Goal: Task Accomplishment & Management: Manage account settings

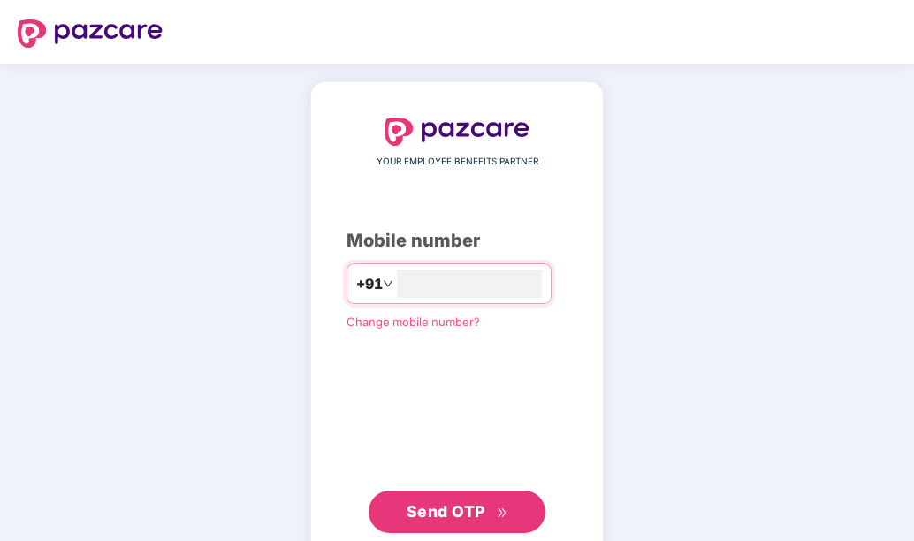
type input "**********"
click at [463, 502] on span "Send OTP" at bounding box center [446, 511] width 79 height 19
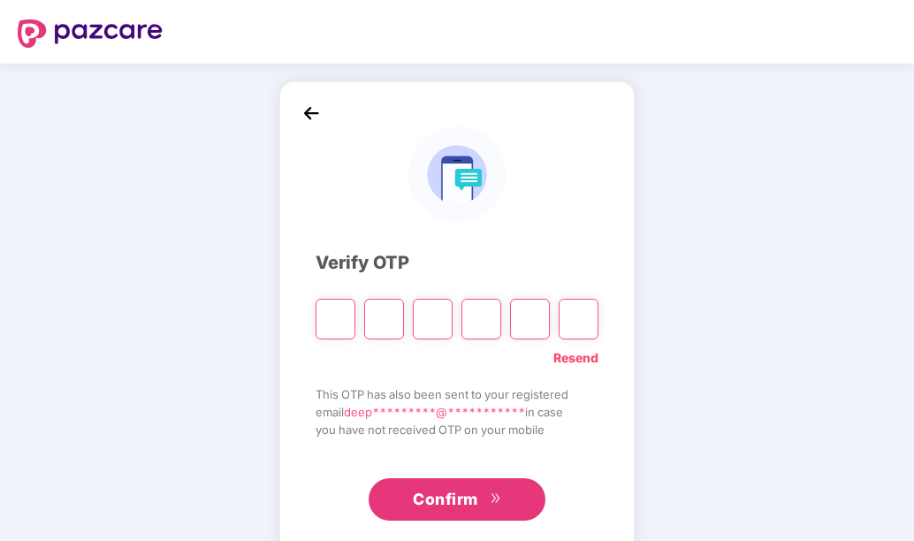
paste input "*"
type input "*"
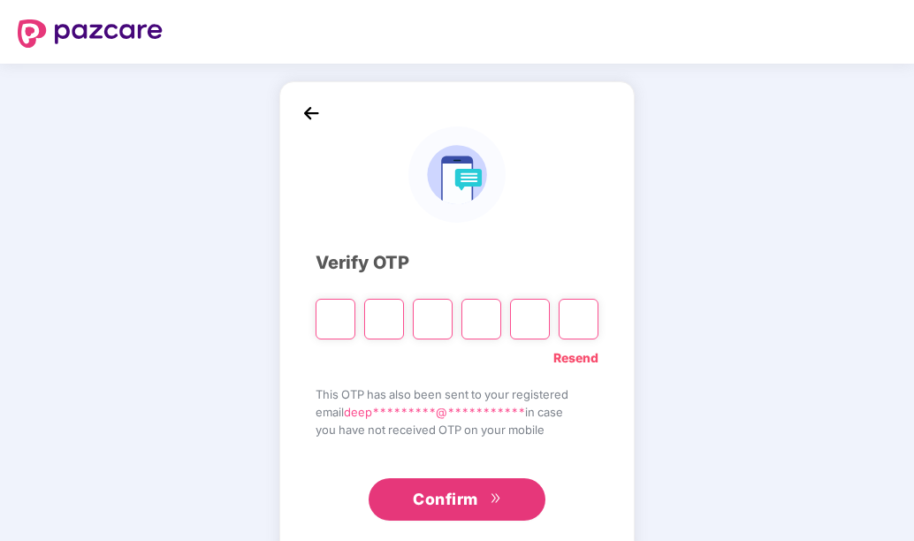
type input "*"
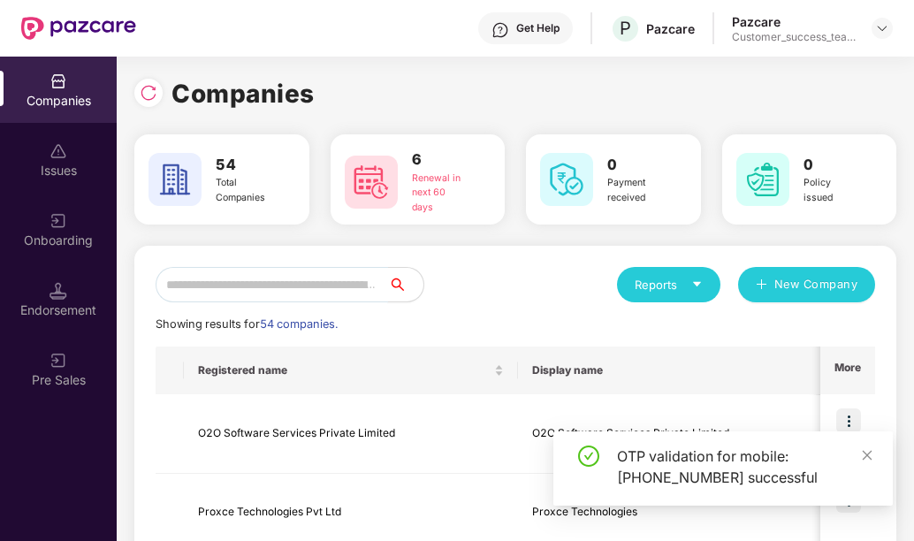
click at [305, 287] on input "text" at bounding box center [272, 284] width 233 height 35
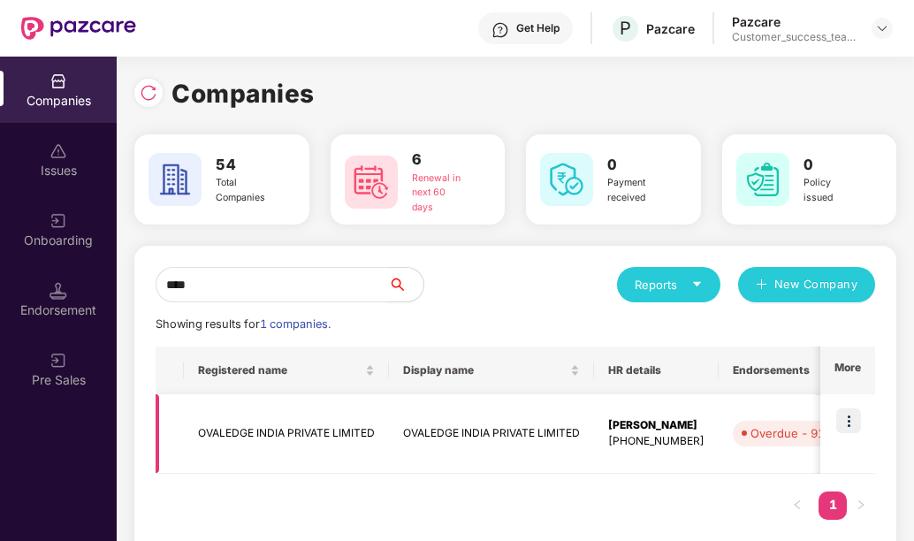
type input "****"
click at [703, 440] on div "[PHONE_NUMBER]" at bounding box center [656, 441] width 96 height 17
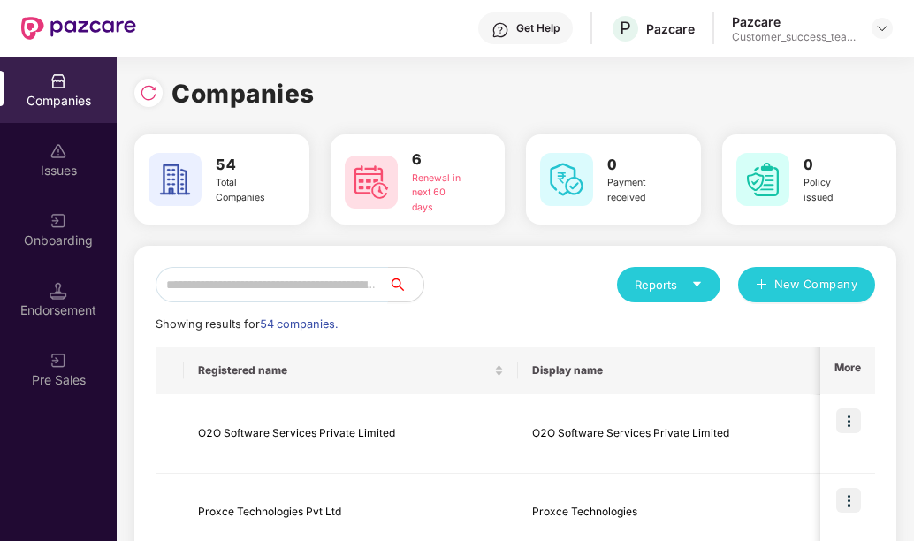
click at [317, 296] on input "text" at bounding box center [272, 284] width 233 height 35
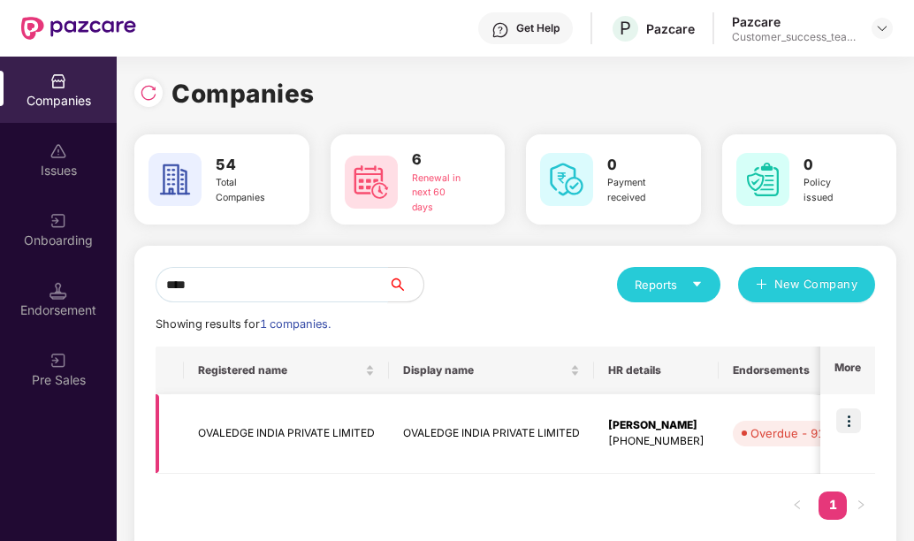
type input "****"
click at [845, 422] on img at bounding box center [849, 421] width 25 height 25
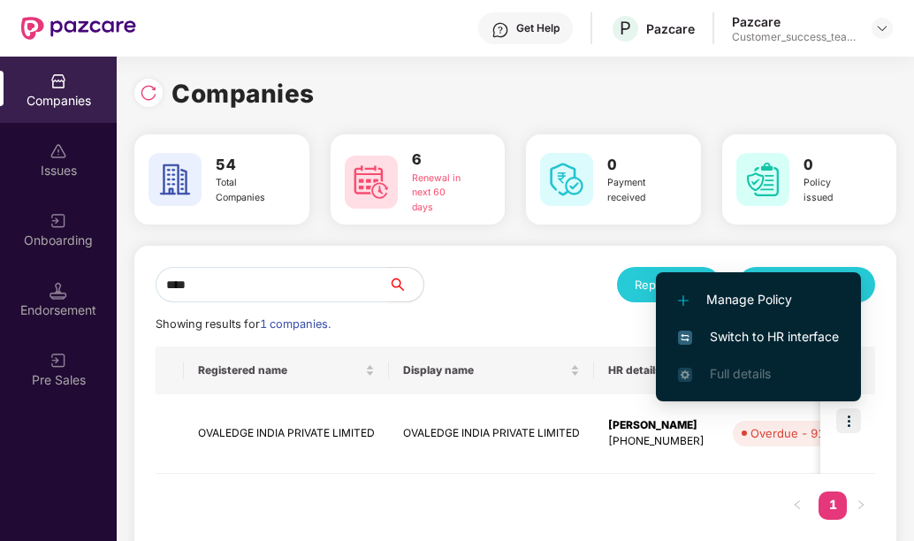
click at [776, 341] on span "Switch to HR interface" at bounding box center [758, 336] width 161 height 19
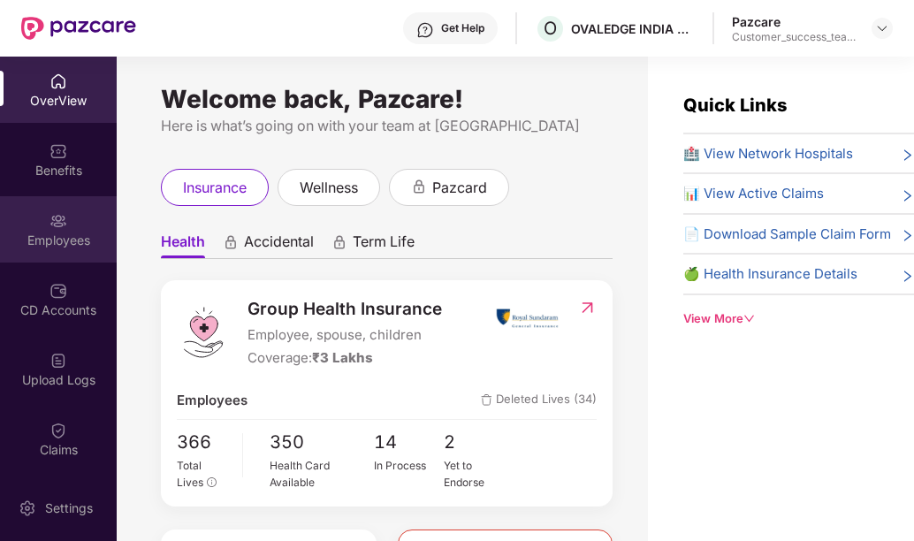
click at [65, 254] on div "Employees" at bounding box center [58, 229] width 117 height 66
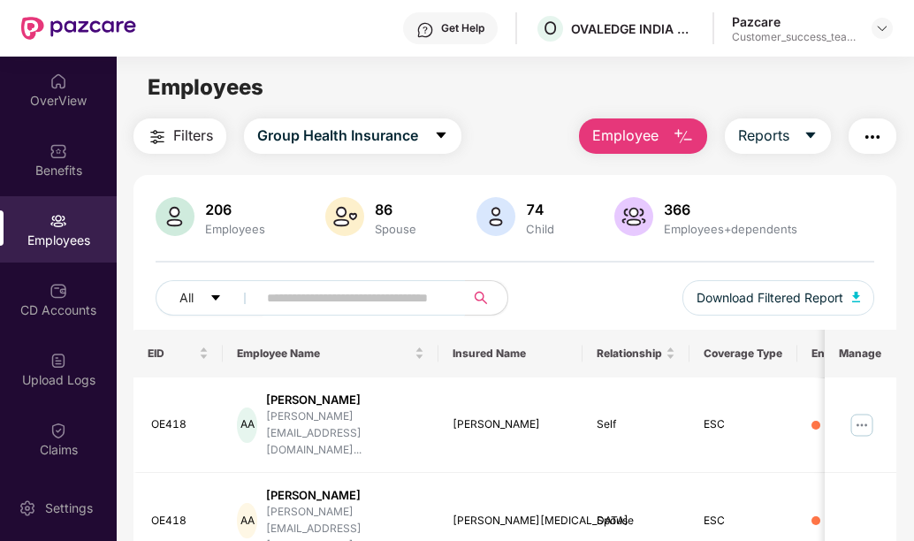
click at [336, 310] on input "text" at bounding box center [354, 298] width 174 height 27
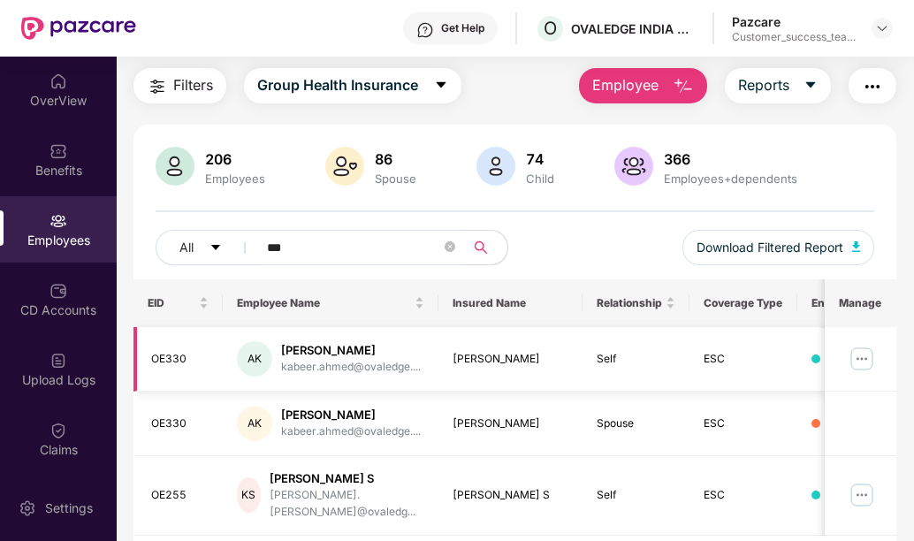
type input "***"
click at [867, 357] on img at bounding box center [862, 359] width 28 height 28
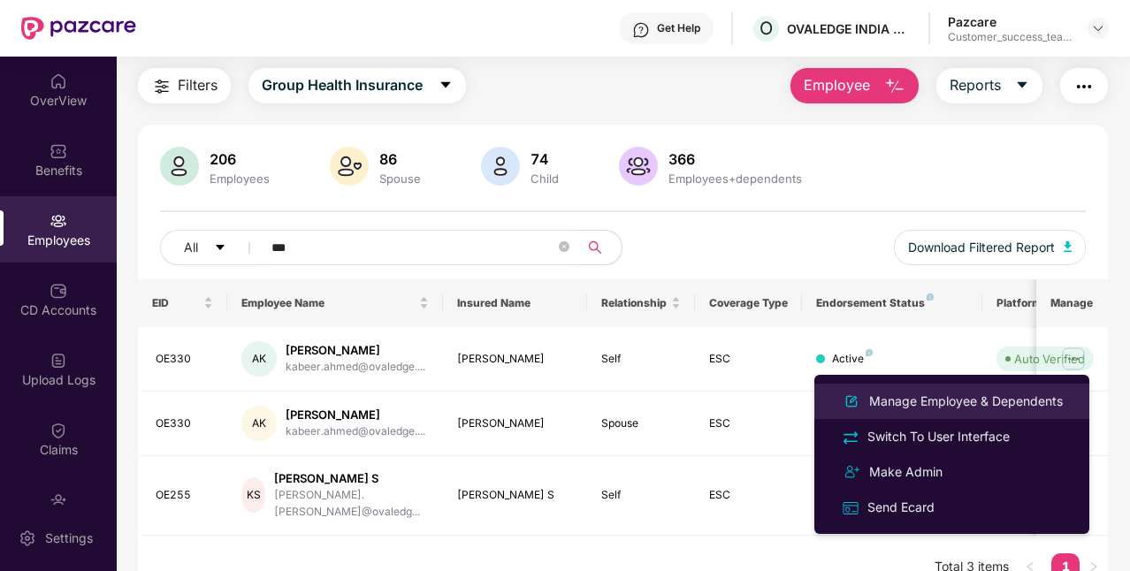
click at [876, 403] on div "Manage Employee & Dependents" at bounding box center [966, 401] width 201 height 19
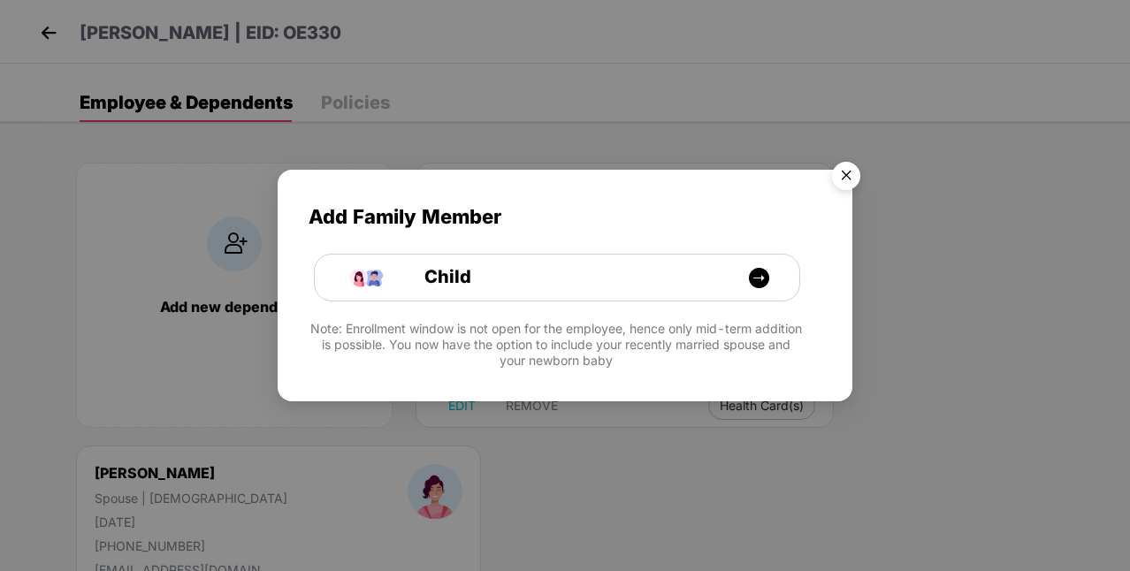
click at [840, 170] on img "Close" at bounding box center [847, 179] width 50 height 50
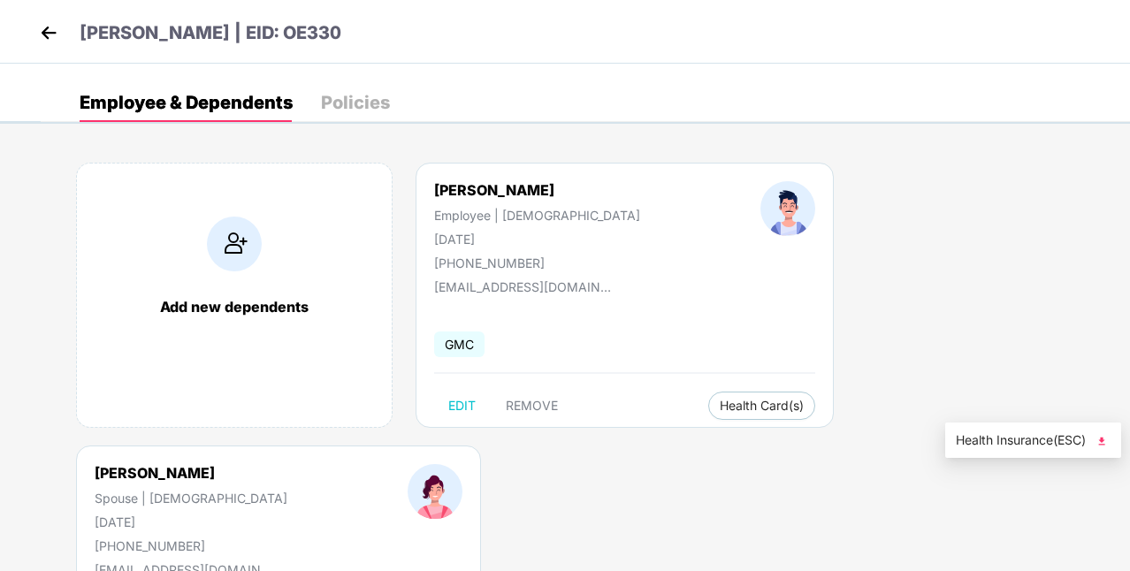
click at [914, 435] on span "Health Insurance(ESC)" at bounding box center [1033, 440] width 155 height 19
click at [755, 501] on body "[PERSON_NAME] | EID: OE330 Employee & Dependents Policies Add new dependents [P…" at bounding box center [565, 285] width 1130 height 571
click at [914, 435] on span "Health Insurance(ESC)" at bounding box center [1033, 440] width 155 height 19
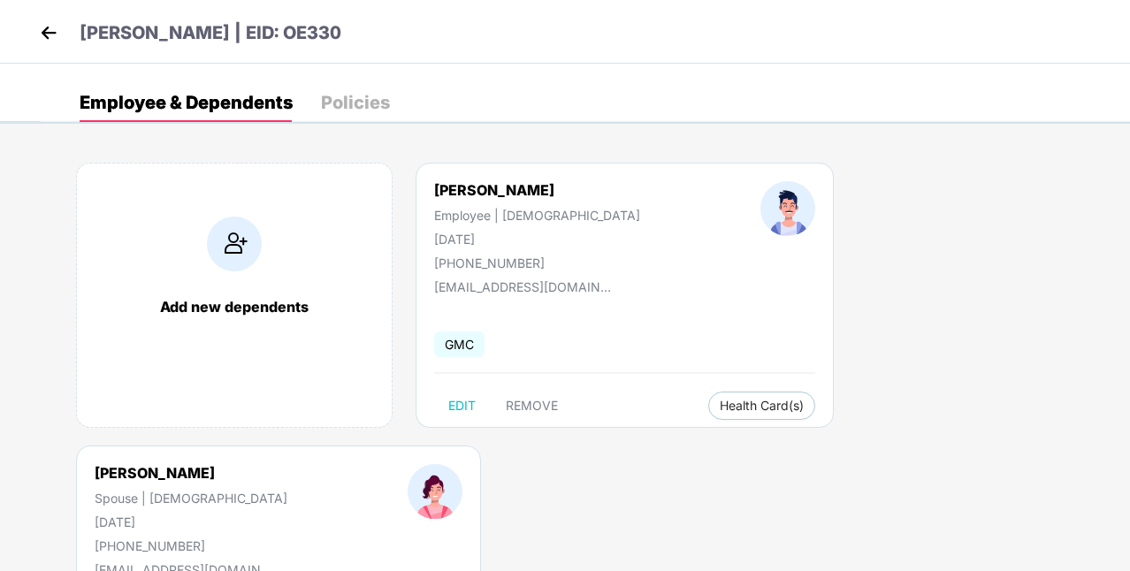
click at [48, 43] on img at bounding box center [48, 32] width 27 height 27
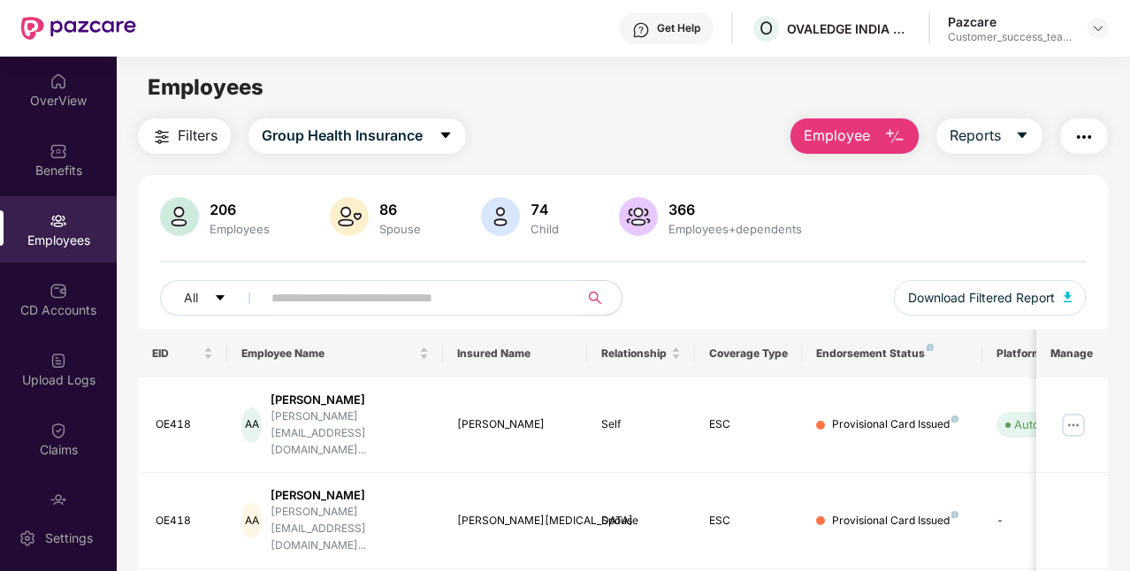
click at [401, 301] on input "text" at bounding box center [414, 298] width 284 height 27
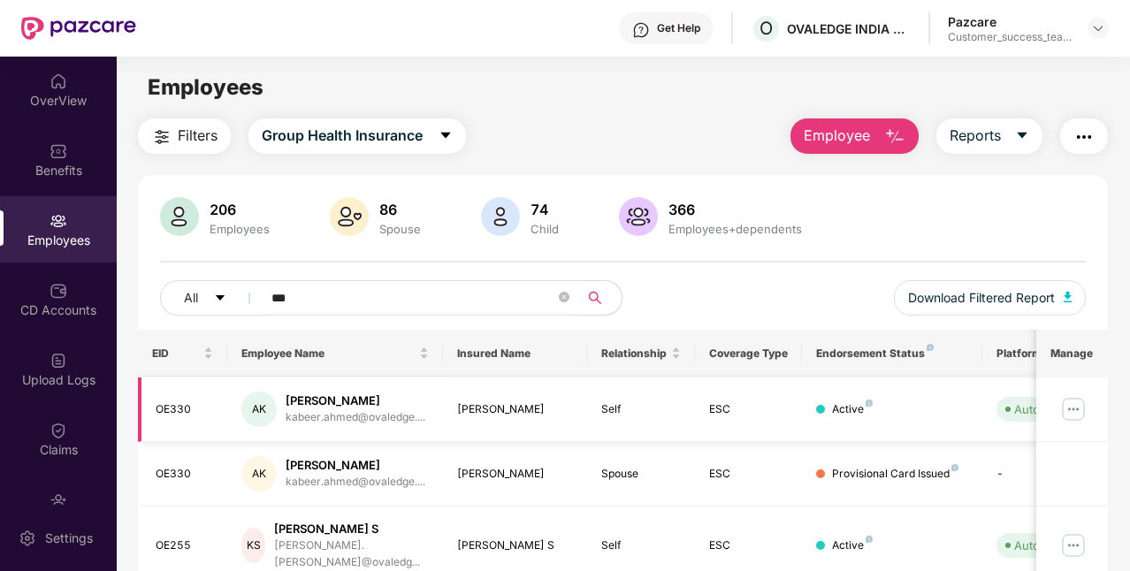
type input "***"
click at [914, 416] on img at bounding box center [1073, 409] width 28 height 28
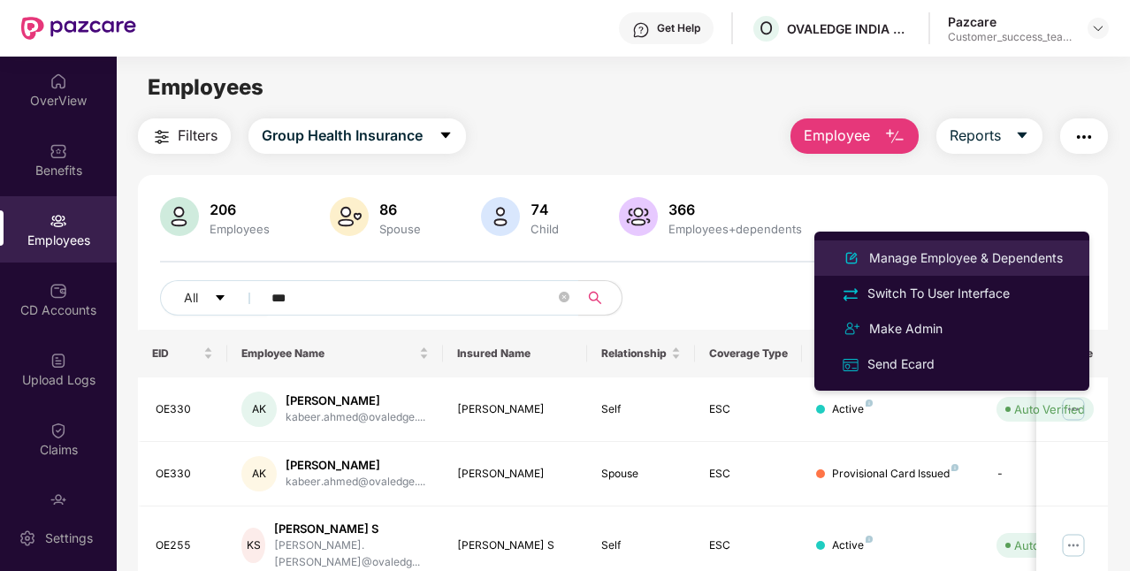
click at [914, 259] on div "Manage Employee & Dependents" at bounding box center [966, 258] width 201 height 19
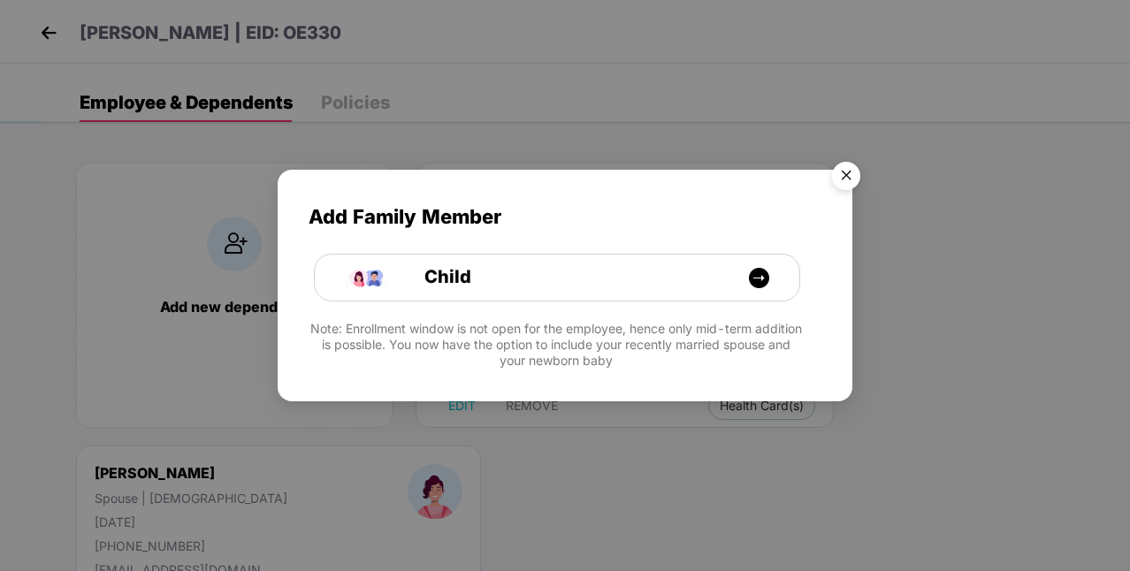
click at [846, 165] on img "Close" at bounding box center [847, 179] width 50 height 50
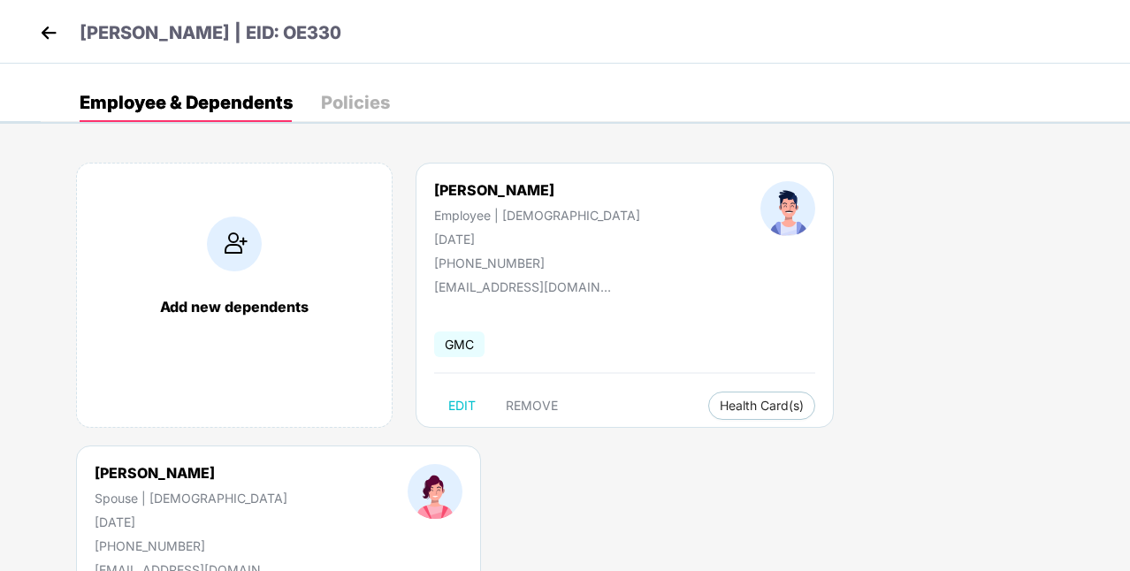
click at [42, 39] on img at bounding box center [48, 32] width 27 height 27
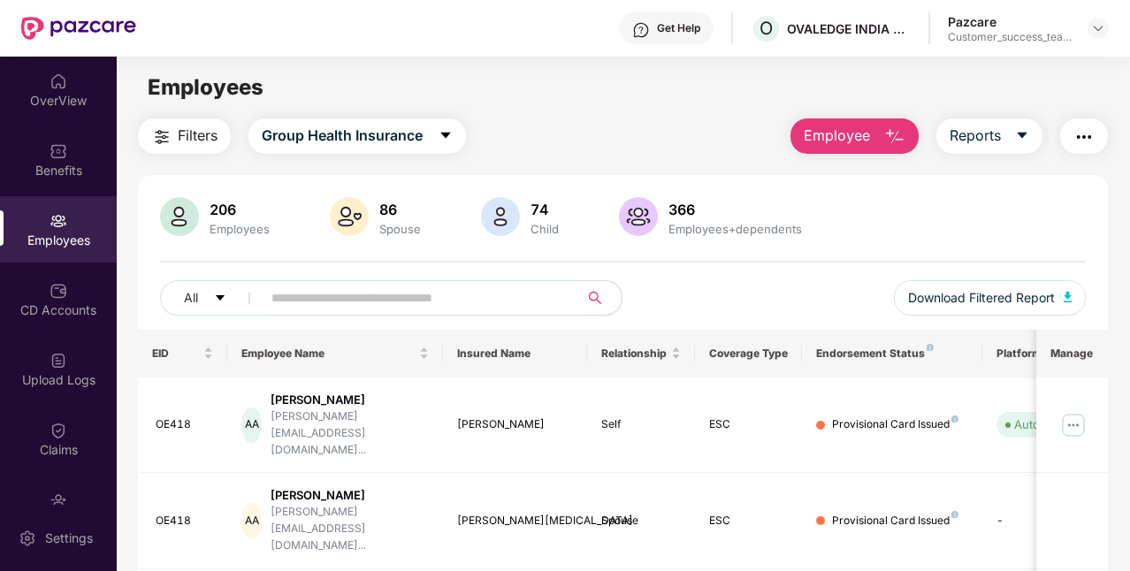
click at [292, 311] on span at bounding box center [414, 297] width 329 height 35
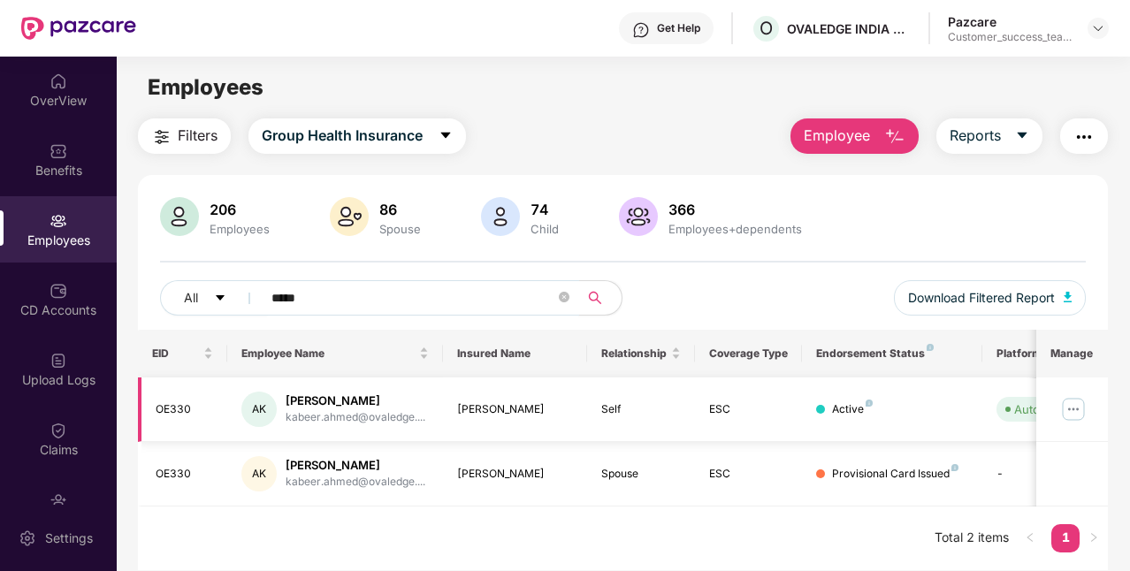
type input "*****"
click at [914, 408] on img at bounding box center [1073, 409] width 28 height 28
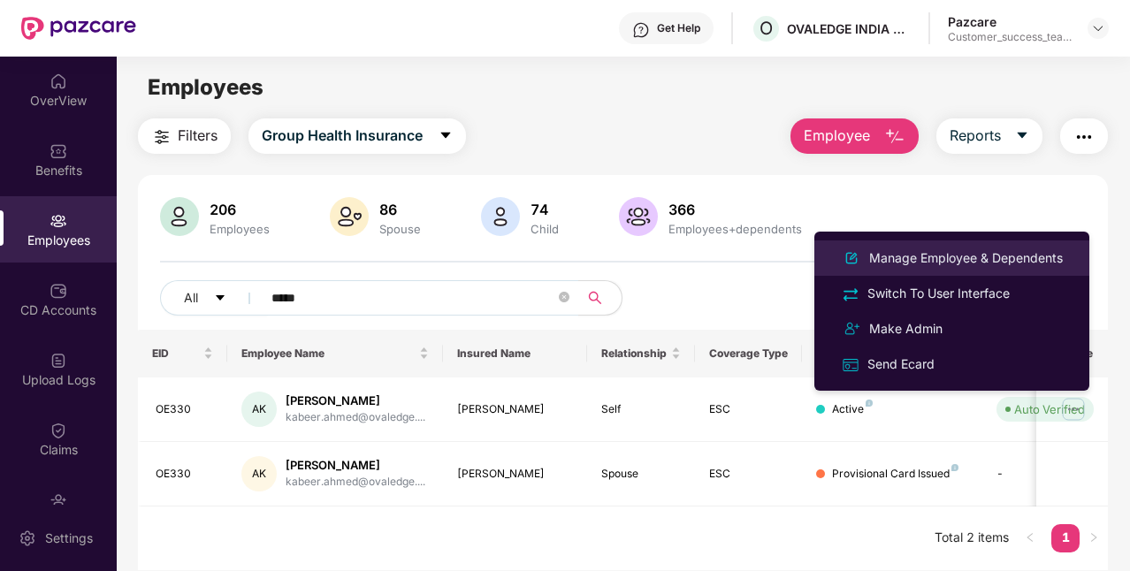
click at [914, 252] on div "Manage Employee & Dependents" at bounding box center [966, 258] width 201 height 19
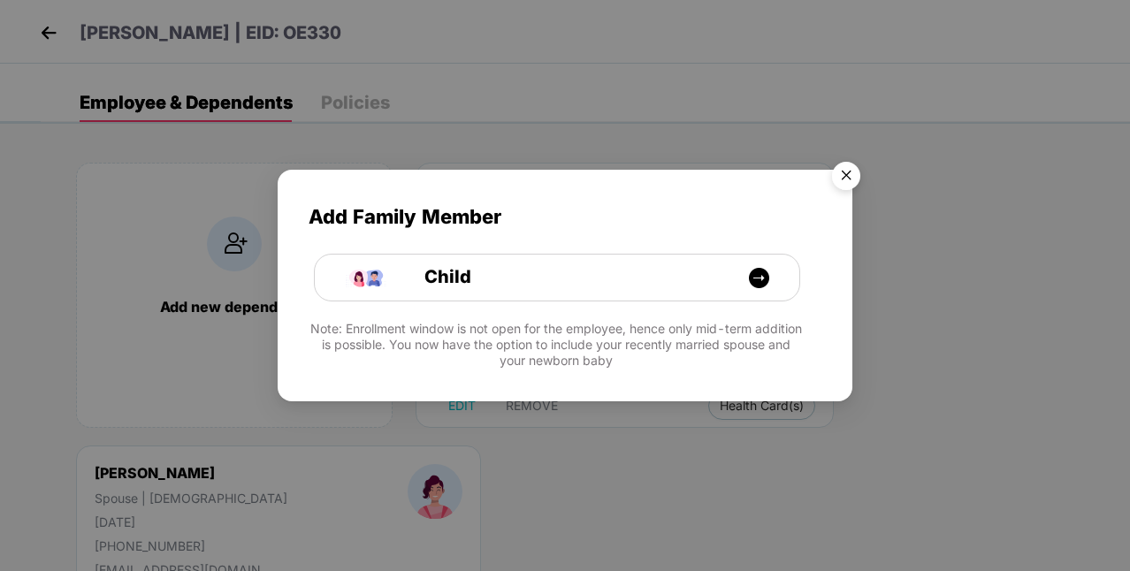
click at [837, 182] on img "Close" at bounding box center [847, 179] width 50 height 50
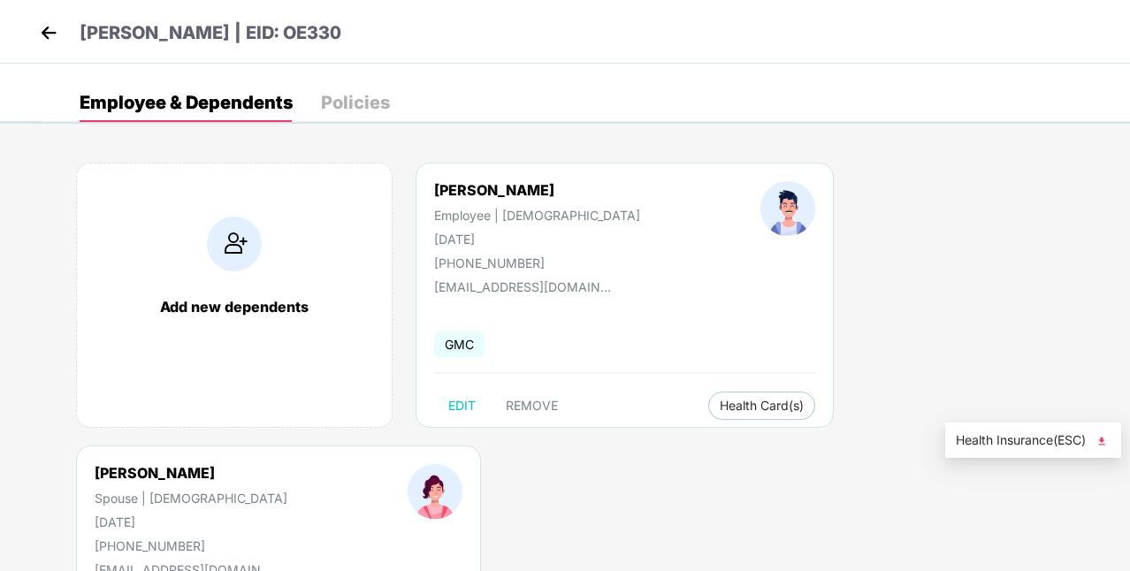
click at [914, 447] on span "Health Insurance(ESC)" at bounding box center [1033, 440] width 155 height 19
click at [44, 34] on img at bounding box center [48, 32] width 27 height 27
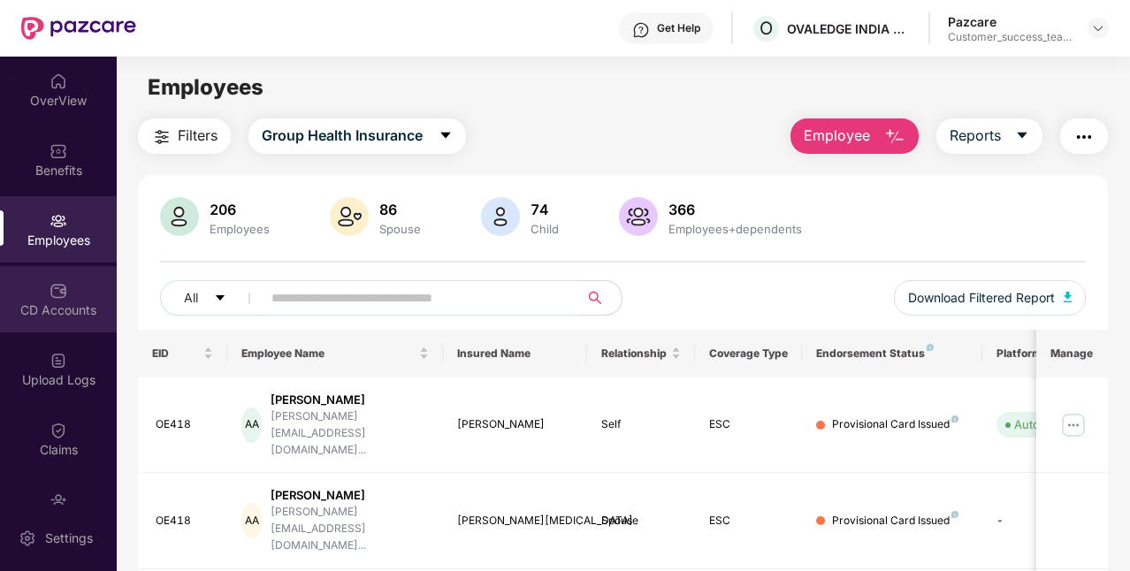
click at [57, 281] on div at bounding box center [59, 289] width 18 height 18
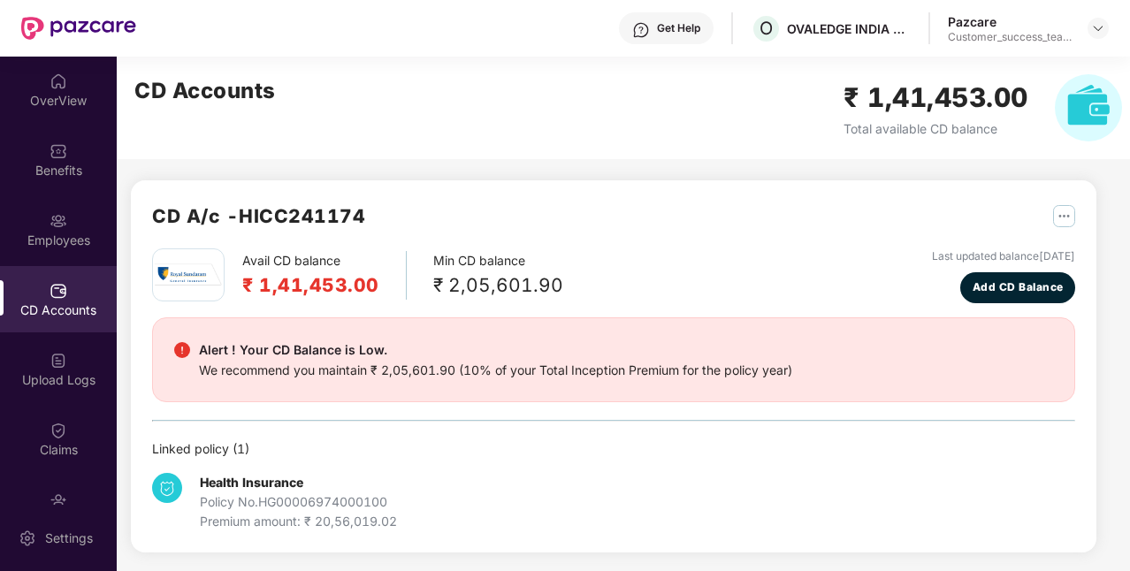
click at [759, 283] on div "Avail CD balance ₹ 1,41,453.00 Min CD balance ₹ 2,05,601.90 Last updated balanc…" at bounding box center [613, 276] width 923 height 55
click at [60, 218] on img at bounding box center [59, 221] width 18 height 18
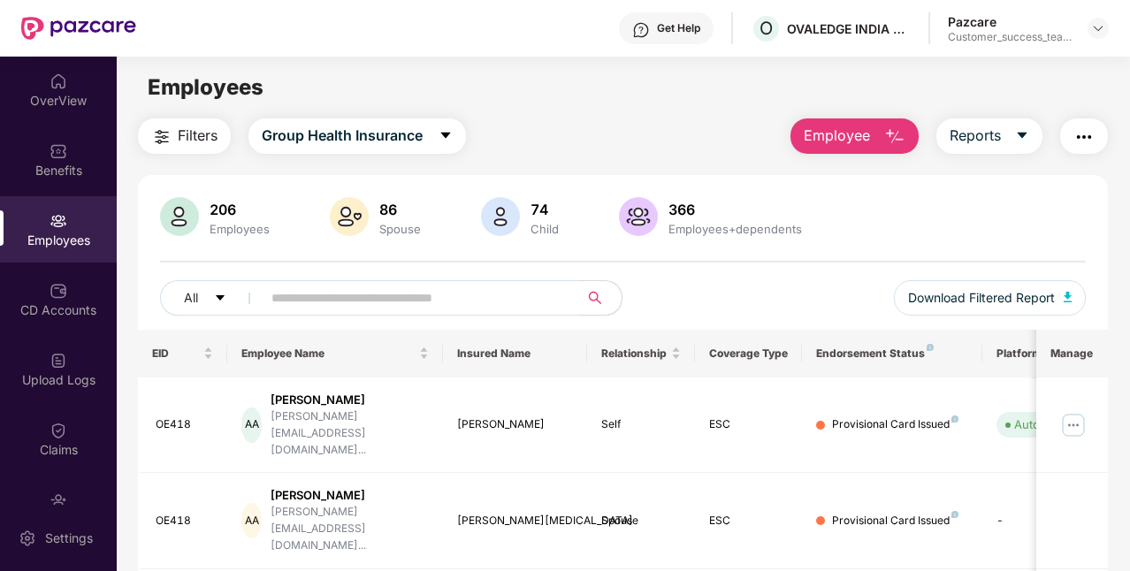
click at [389, 293] on input "text" at bounding box center [414, 298] width 284 height 27
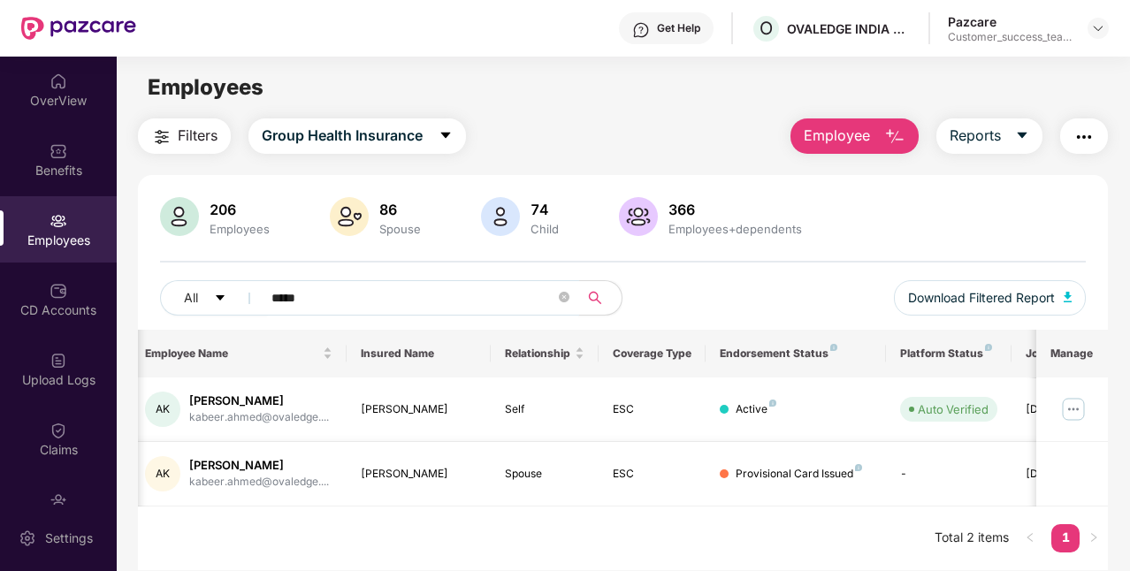
scroll to position [0, 177]
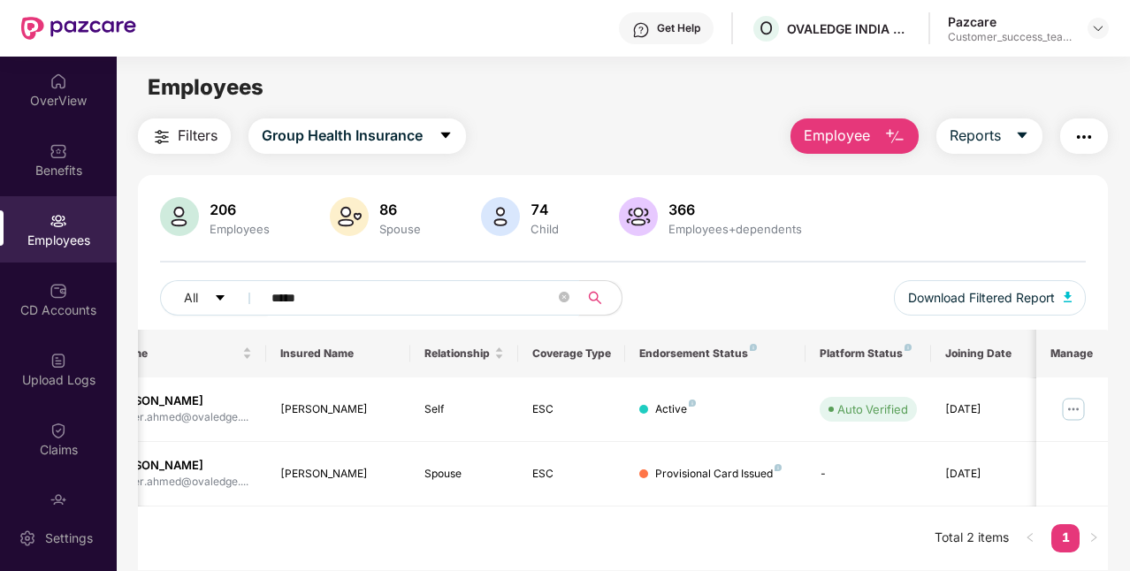
type input "*****"
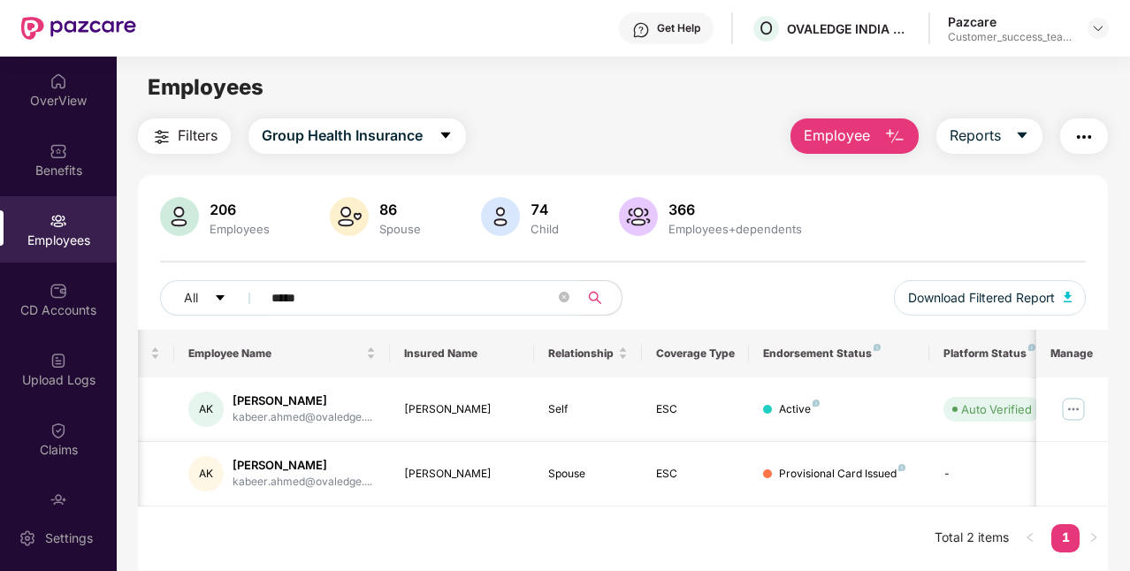
scroll to position [0, 48]
